Goal: Task Accomplishment & Management: Use online tool/utility

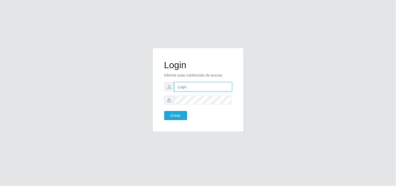
click at [192, 87] on input "text" at bounding box center [203, 86] width 58 height 9
type input "c"
type input "biatriz@comprebem"
click at [164, 111] on button "Entrar" at bounding box center [175, 115] width 23 height 9
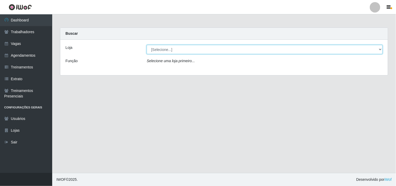
click at [180, 51] on select "[Selecione...] Supermercado Compre Bem - Itabaiana" at bounding box center [265, 49] width 236 height 9
select select "264"
click at [147, 45] on select "[Selecione...] Supermercado Compre Bem - Itabaiana" at bounding box center [265, 49] width 236 height 9
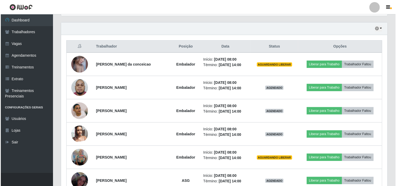
scroll to position [182, 0]
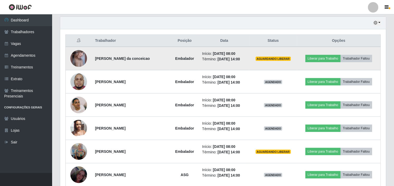
click at [77, 58] on img at bounding box center [78, 58] width 17 height 25
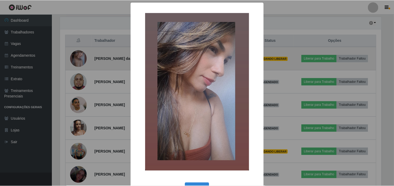
scroll to position [108, 323]
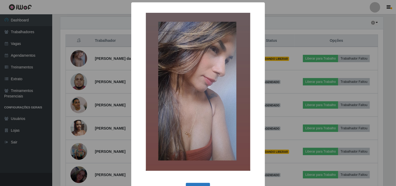
click at [199, 175] on button "OK" at bounding box center [198, 189] width 24 height 12
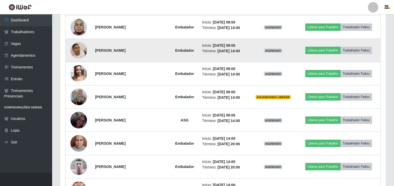
scroll to position [207, 0]
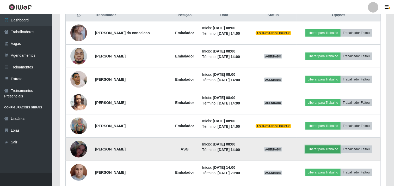
click at [314, 145] on button "Liberar para Trabalho" at bounding box center [323, 148] width 35 height 7
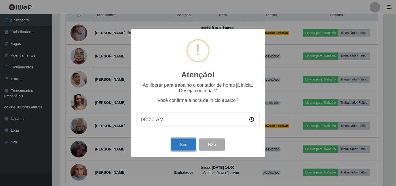
click at [178, 147] on button "Sim" at bounding box center [183, 144] width 25 height 12
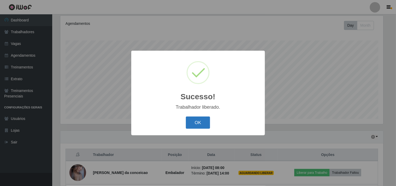
click at [196, 123] on button "OK" at bounding box center [198, 122] width 24 height 12
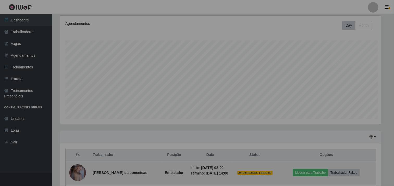
scroll to position [108, 326]
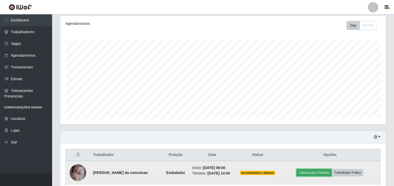
click at [304, 173] on button "Liberar para Trabalho" at bounding box center [314, 172] width 35 height 7
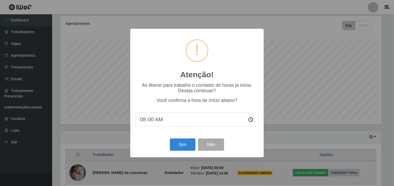
scroll to position [108, 323]
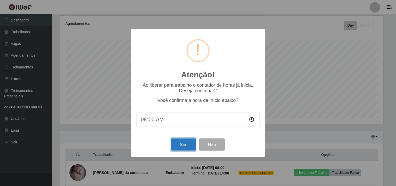
click at [179, 148] on button "Sim" at bounding box center [183, 144] width 25 height 12
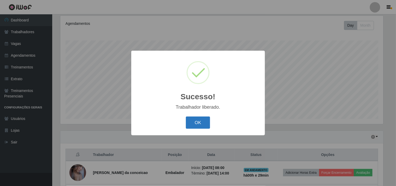
click at [193, 122] on button "OK" at bounding box center [198, 122] width 24 height 12
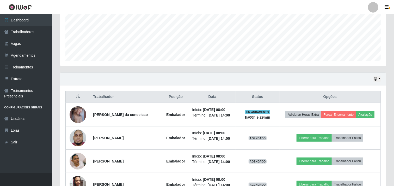
scroll to position [108, 326]
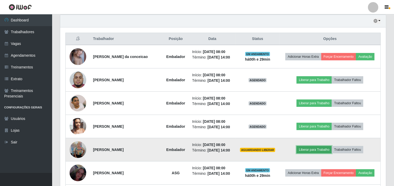
click at [311, 151] on button "Liberar para Trabalho" at bounding box center [314, 149] width 35 height 7
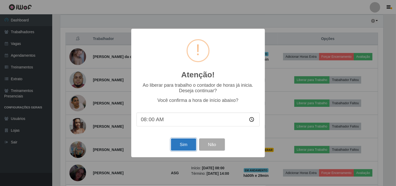
click at [191, 148] on button "Sim" at bounding box center [183, 144] width 25 height 12
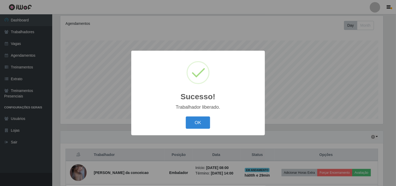
drag, startPoint x: 197, startPoint y: 134, endPoint x: 196, endPoint y: 118, distance: 16.0
click at [197, 131] on div "Sucesso! × Trabalhador liberado. OK Cancel" at bounding box center [198, 93] width 134 height 84
click at [196, 118] on button "OK" at bounding box center [198, 122] width 24 height 12
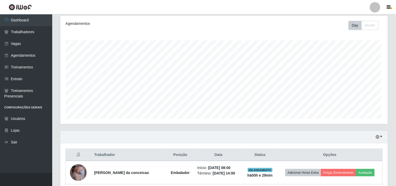
scroll to position [108, 326]
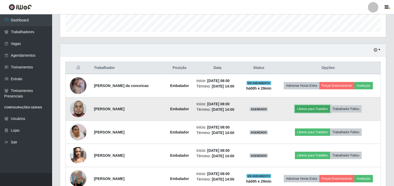
click at [308, 106] on button "Liberar para Trabalho" at bounding box center [312, 108] width 35 height 7
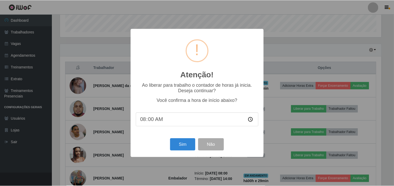
scroll to position [108, 323]
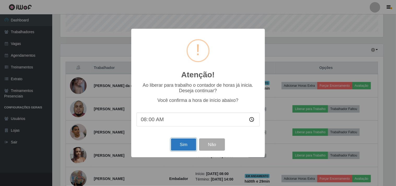
click at [187, 146] on button "Sim" at bounding box center [183, 144] width 25 height 12
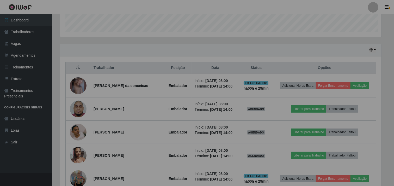
scroll to position [0, 0]
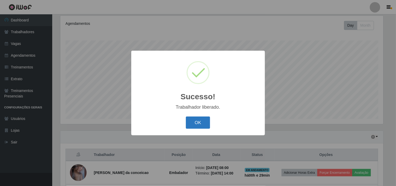
click at [199, 126] on button "OK" at bounding box center [198, 122] width 24 height 12
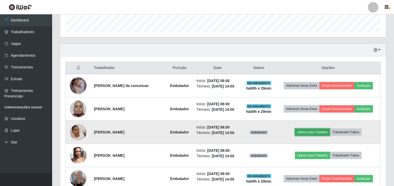
click at [315, 131] on button "Liberar para Trabalho" at bounding box center [312, 131] width 35 height 7
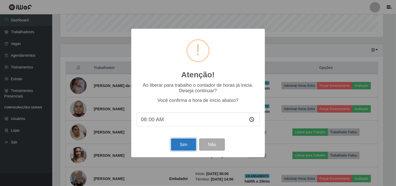
click at [186, 144] on button "Sim" at bounding box center [183, 144] width 25 height 12
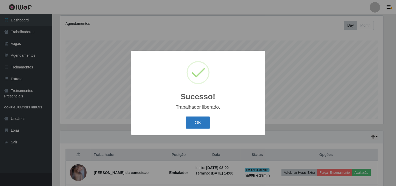
click at [194, 120] on button "OK" at bounding box center [198, 122] width 24 height 12
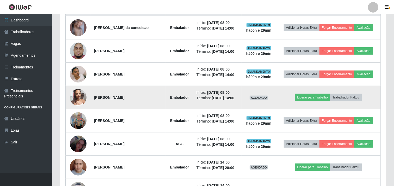
click at [72, 98] on img at bounding box center [78, 97] width 17 height 22
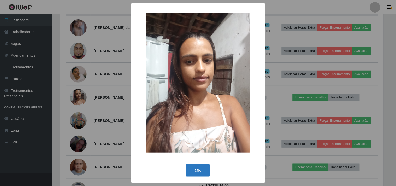
click at [205, 168] on button "OK" at bounding box center [198, 170] width 24 height 12
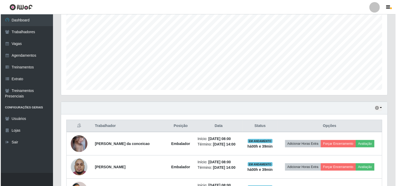
scroll to position [184, 0]
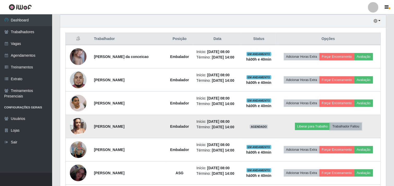
click at [348, 127] on button "Trabalhador Faltou" at bounding box center [346, 126] width 32 height 7
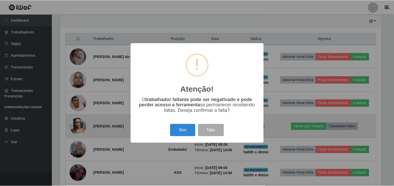
scroll to position [108, 323]
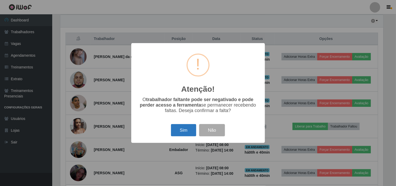
click at [184, 127] on button "Sim" at bounding box center [183, 130] width 25 height 12
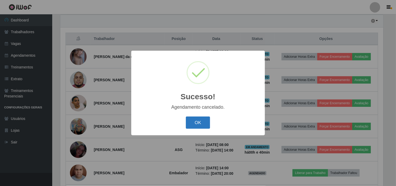
click at [195, 124] on button "OK" at bounding box center [198, 122] width 24 height 12
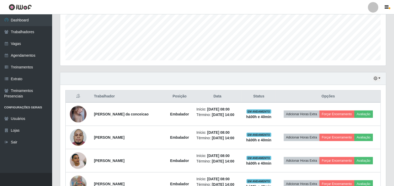
scroll to position [0, 0]
